Goal: Answer question/provide support: Share knowledge or assist other users

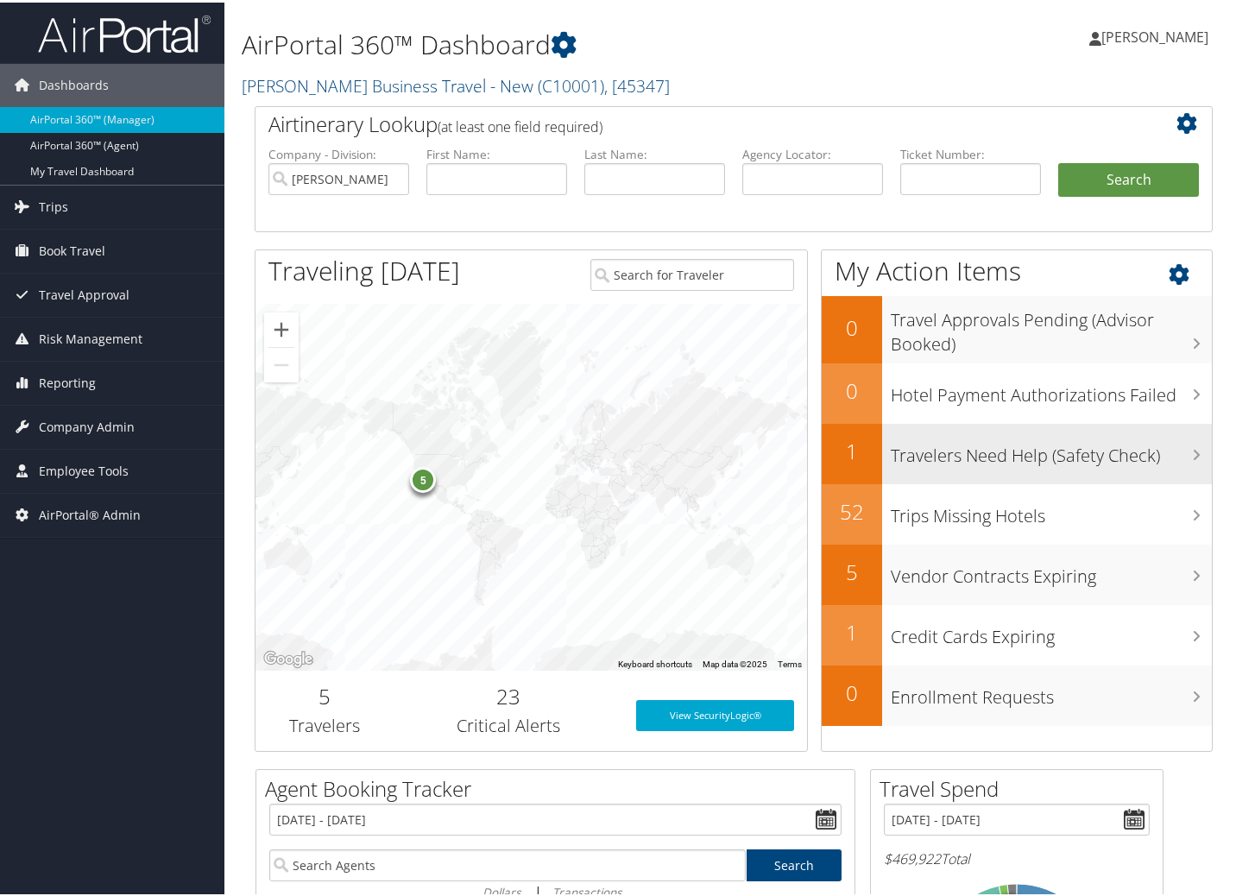
click at [1023, 468] on div "Travelers Need Help (Safety Check)" at bounding box center [1047, 451] width 330 height 60
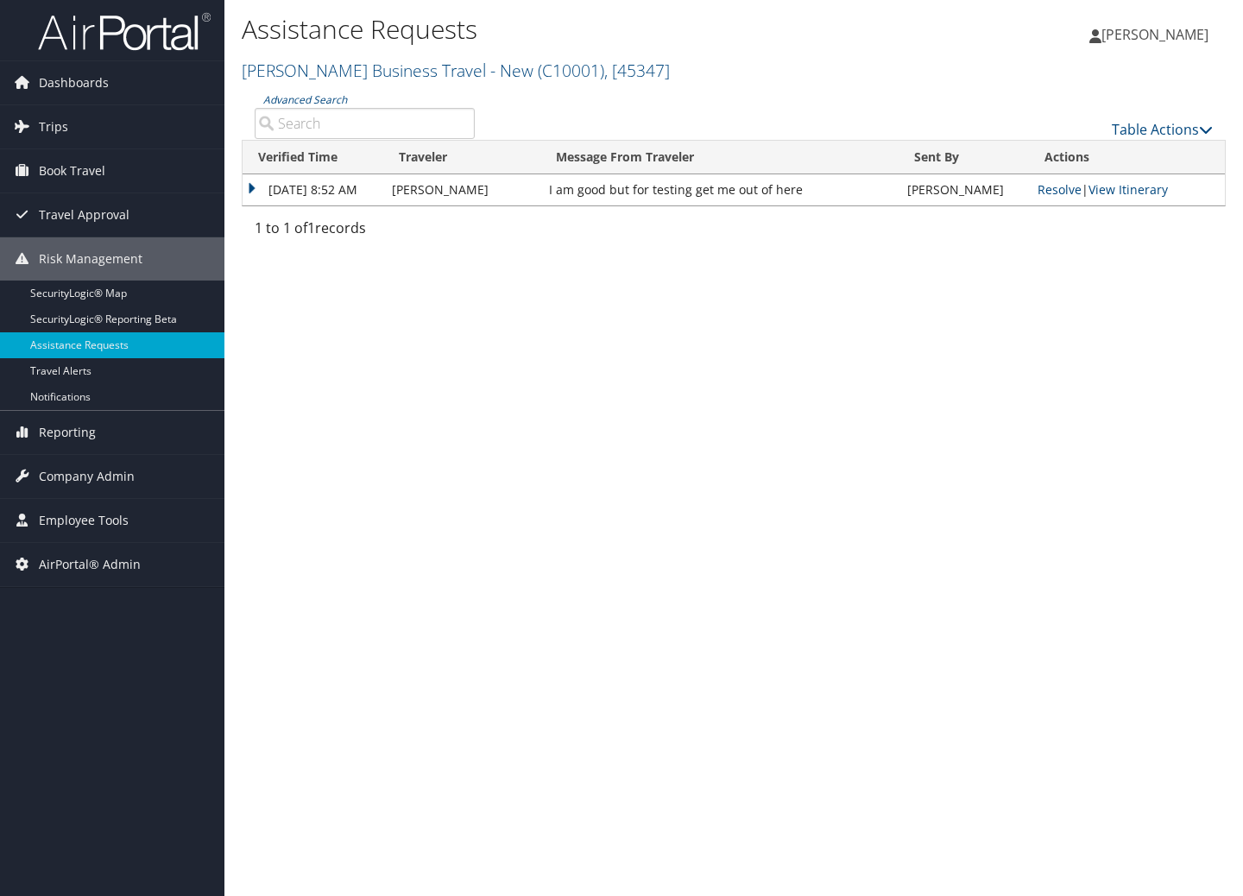
click at [253, 187] on td "[DATE] 8:52 AM" at bounding box center [313, 189] width 141 height 31
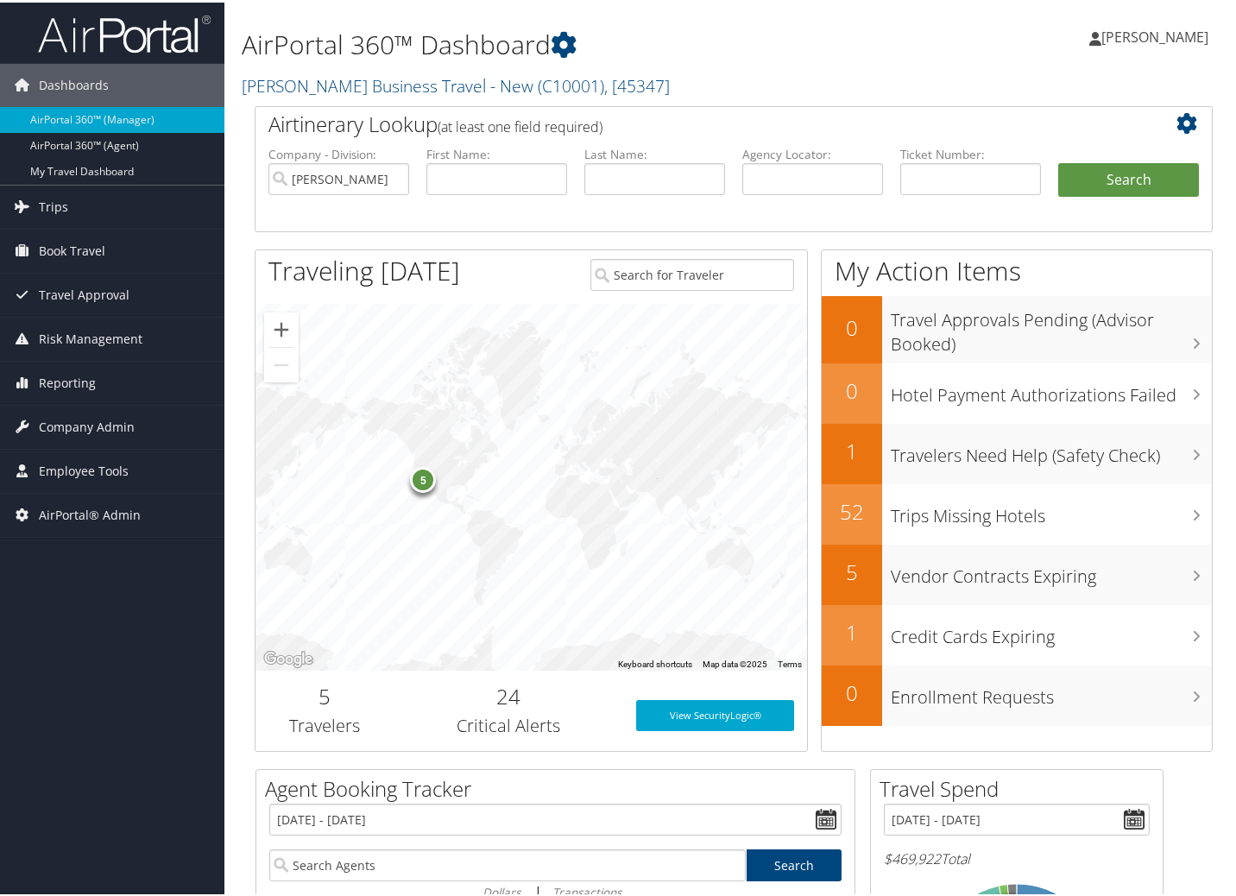
click at [419, 476] on div "5" at bounding box center [423, 477] width 26 height 26
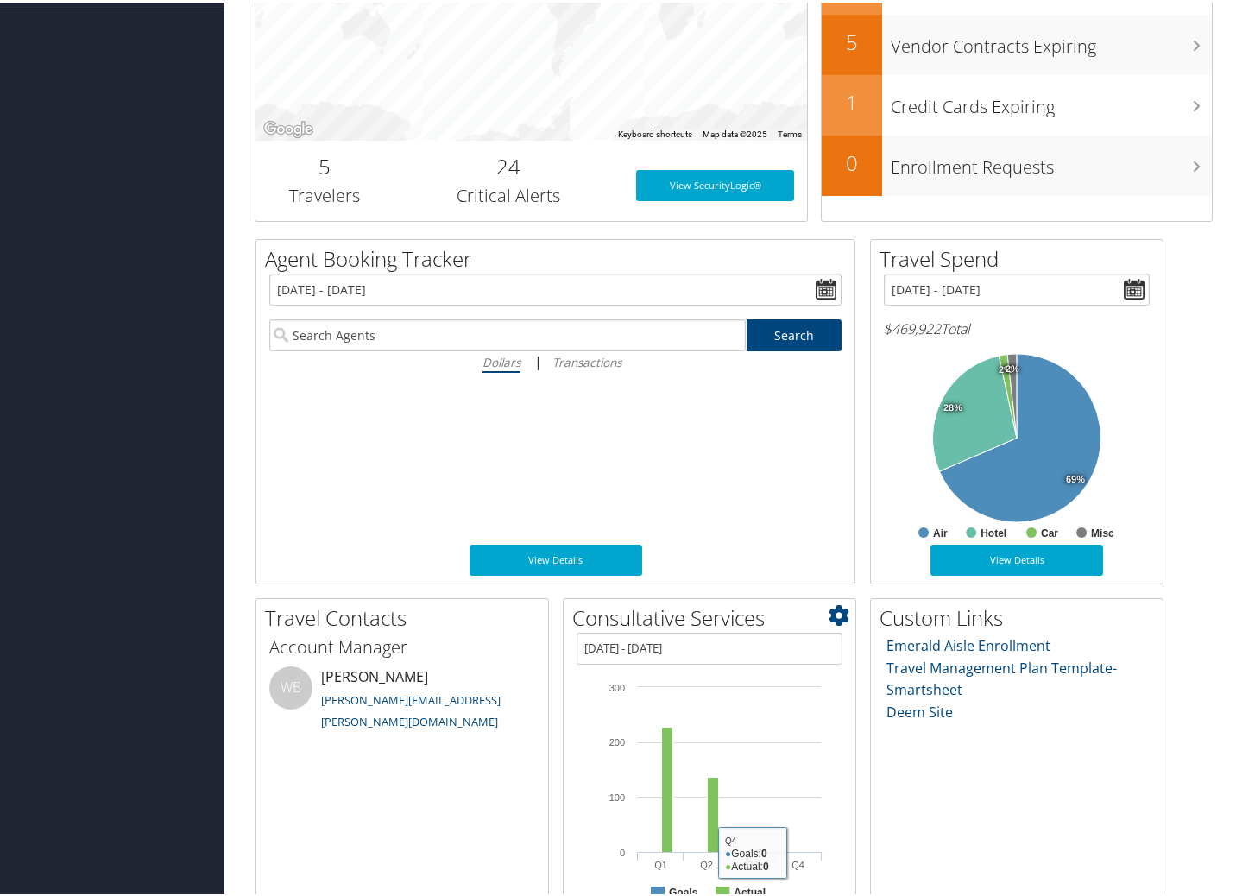
scroll to position [351, 0]
